Goal: Transaction & Acquisition: Purchase product/service

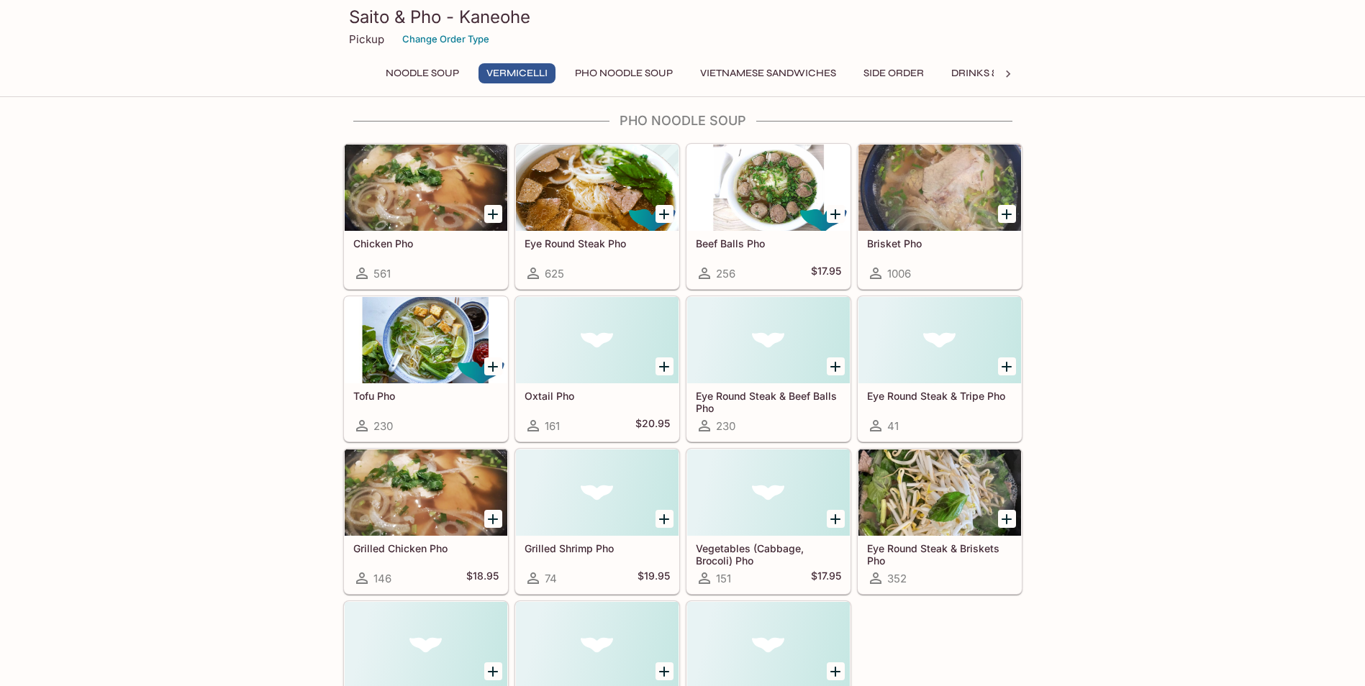
scroll to position [719, 0]
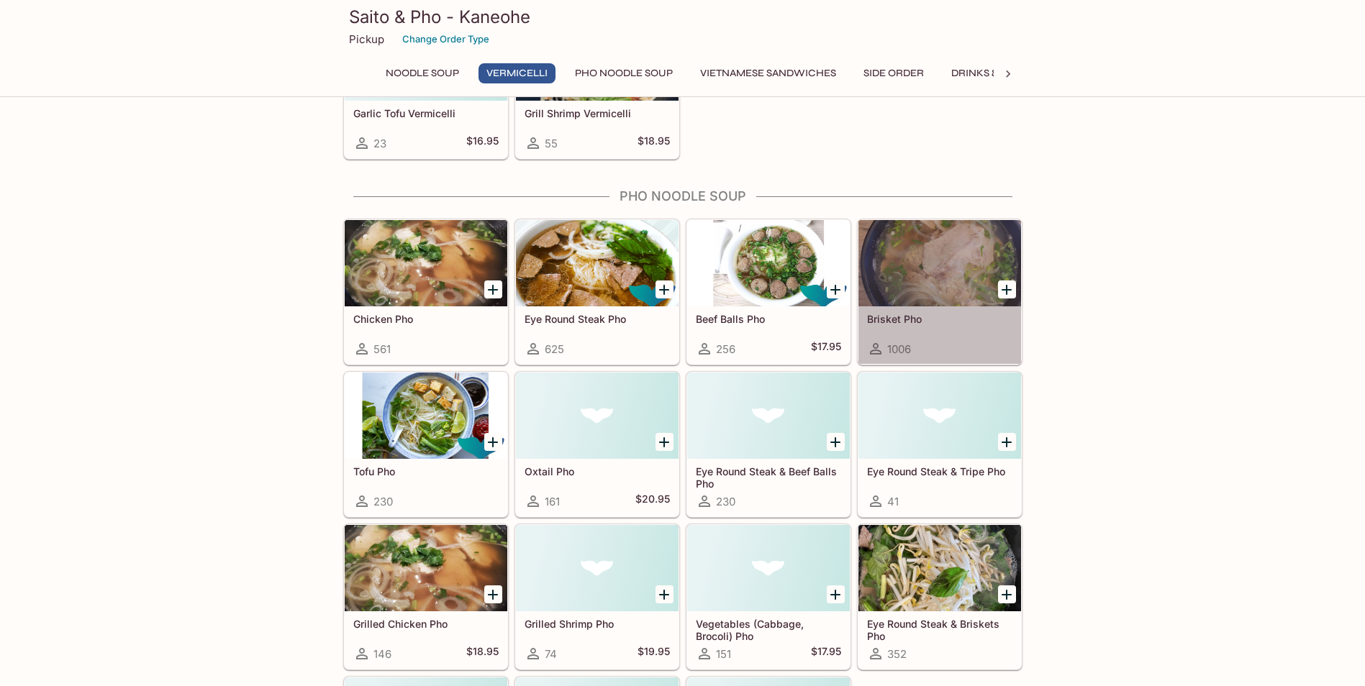
click at [941, 263] on div at bounding box center [939, 263] width 163 height 86
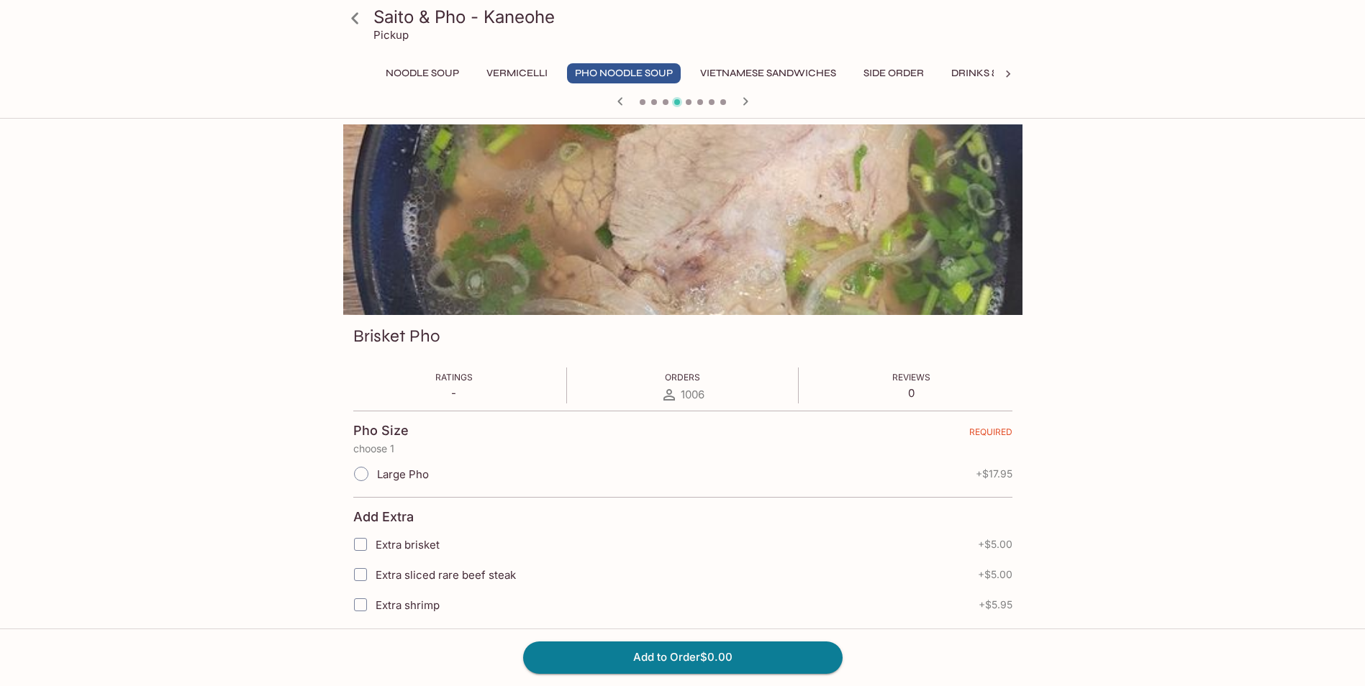
click at [368, 473] on input "Large Pho" at bounding box center [361, 474] width 30 height 30
radio input "true"
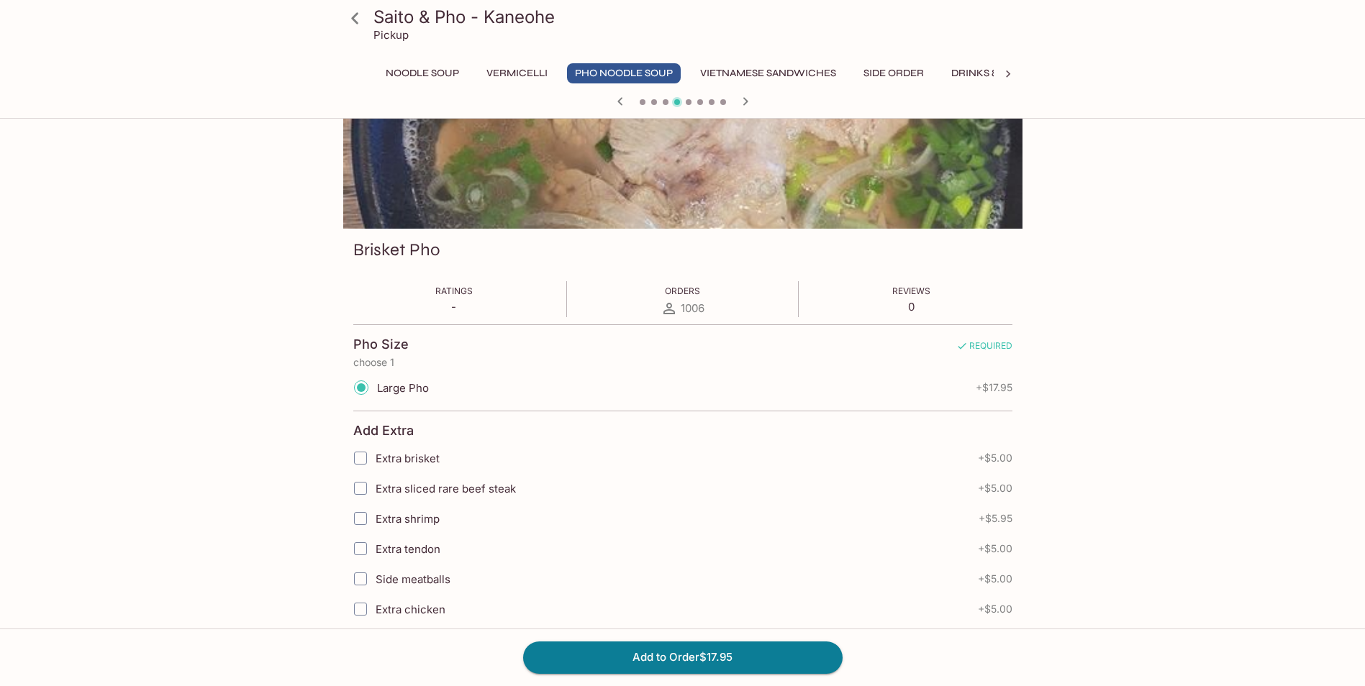
scroll to position [176, 0]
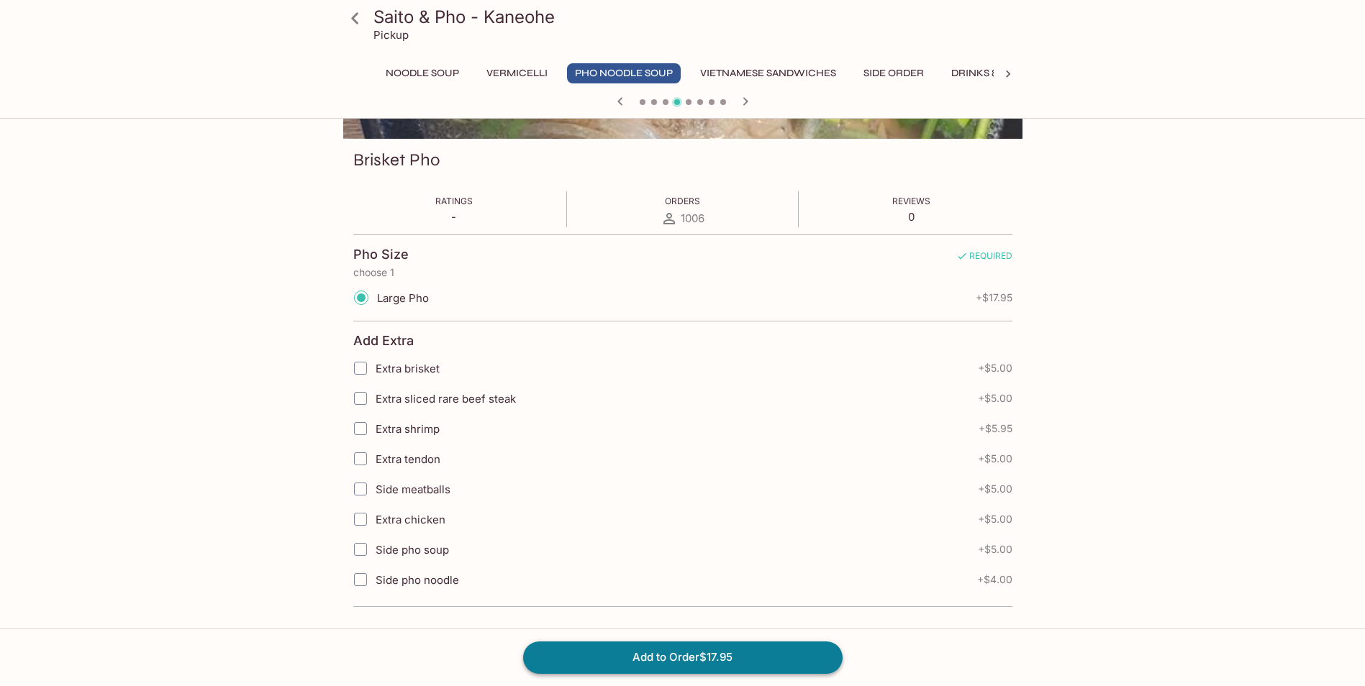
click at [723, 665] on button "Add to Order $17.95" at bounding box center [682, 658] width 319 height 32
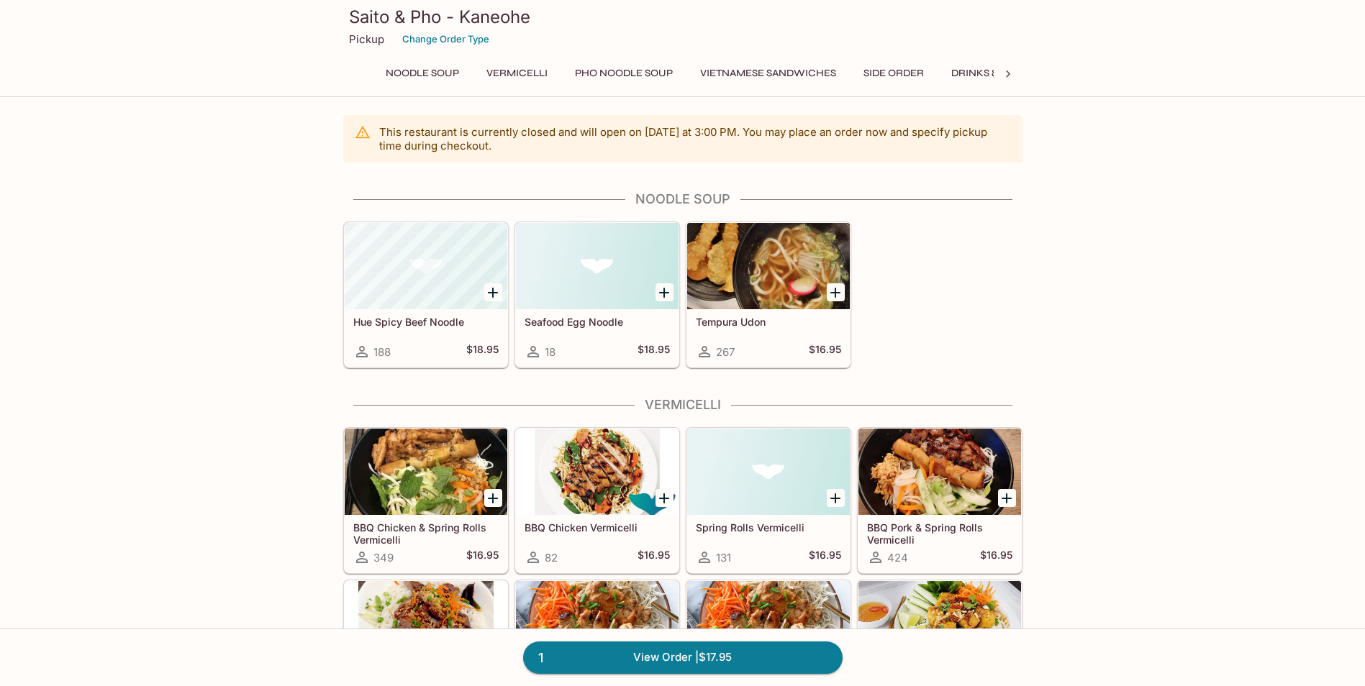
click at [891, 68] on button "Side Order" at bounding box center [893, 73] width 76 height 20
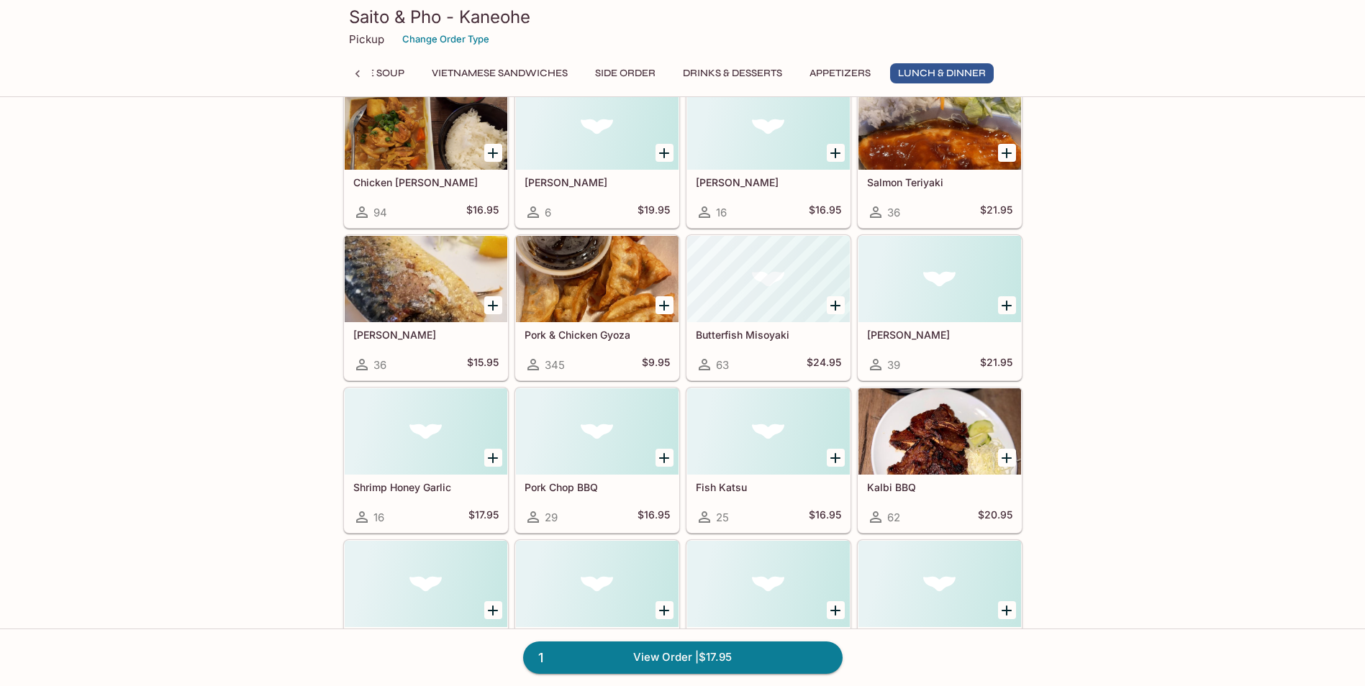
scroll to position [3533, 0]
